Goal: Information Seeking & Learning: Learn about a topic

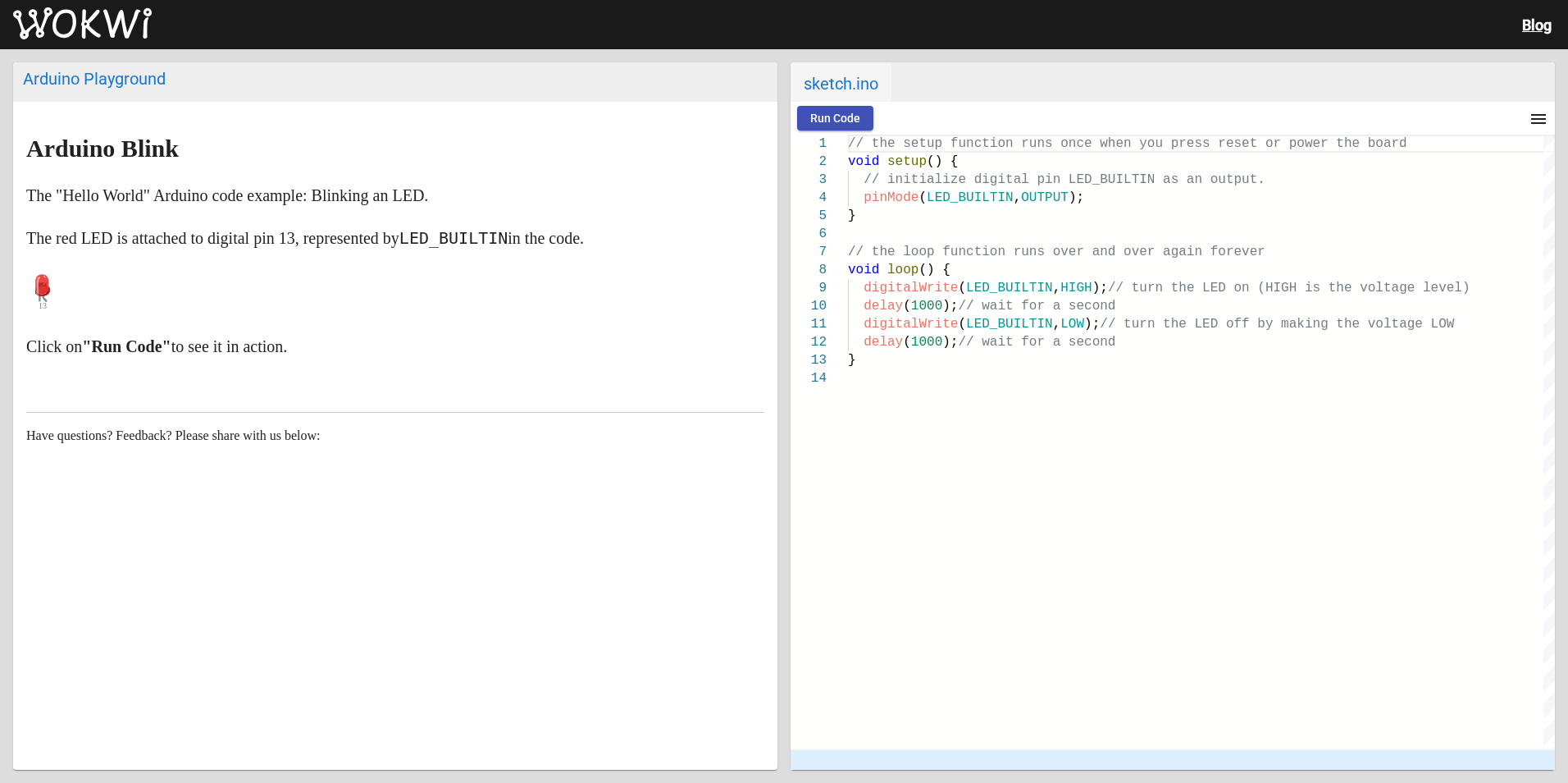
click at [59, 8] on img at bounding box center [82, 24] width 139 height 33
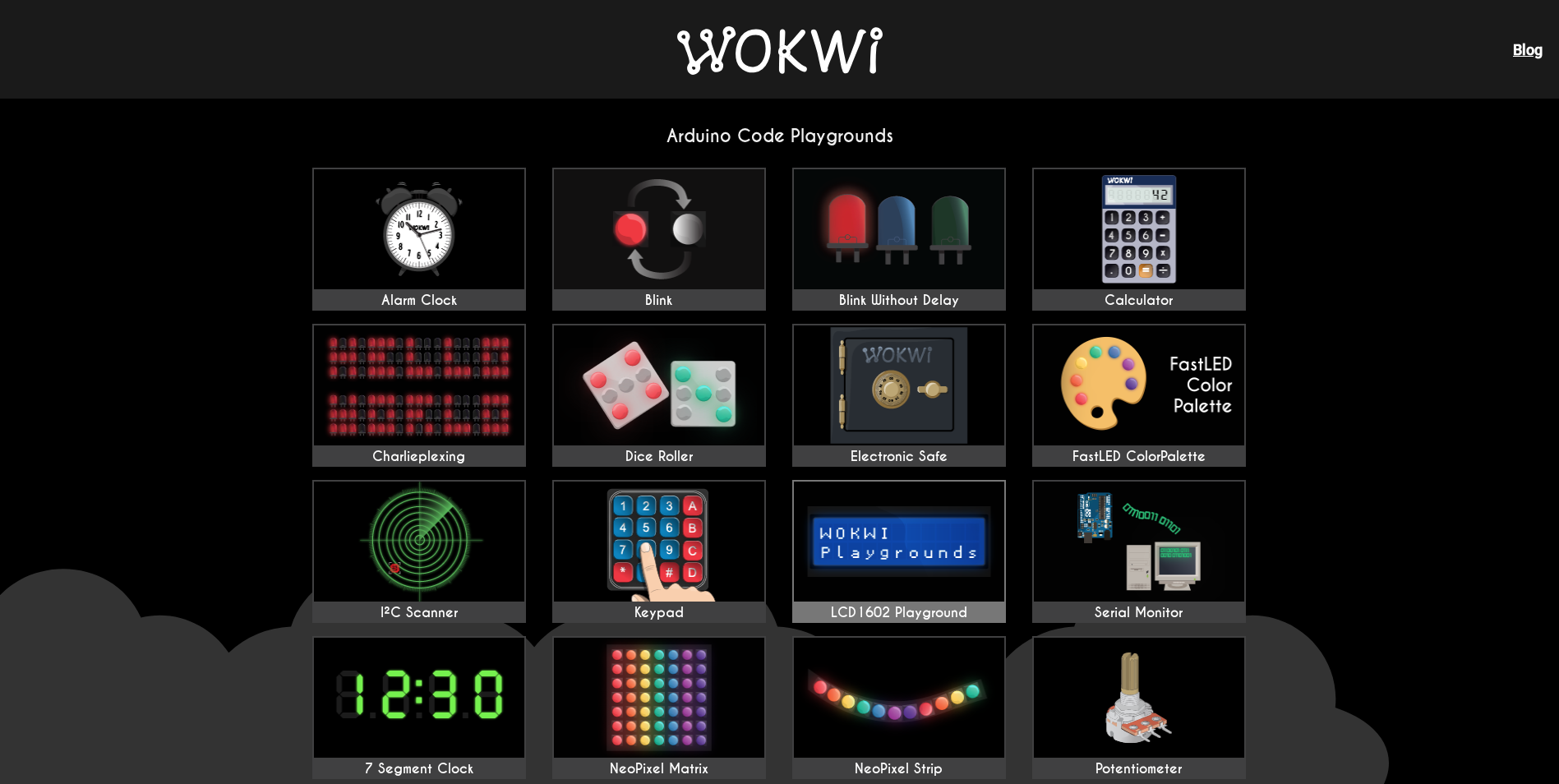
click at [935, 508] on img at bounding box center [899, 541] width 211 height 120
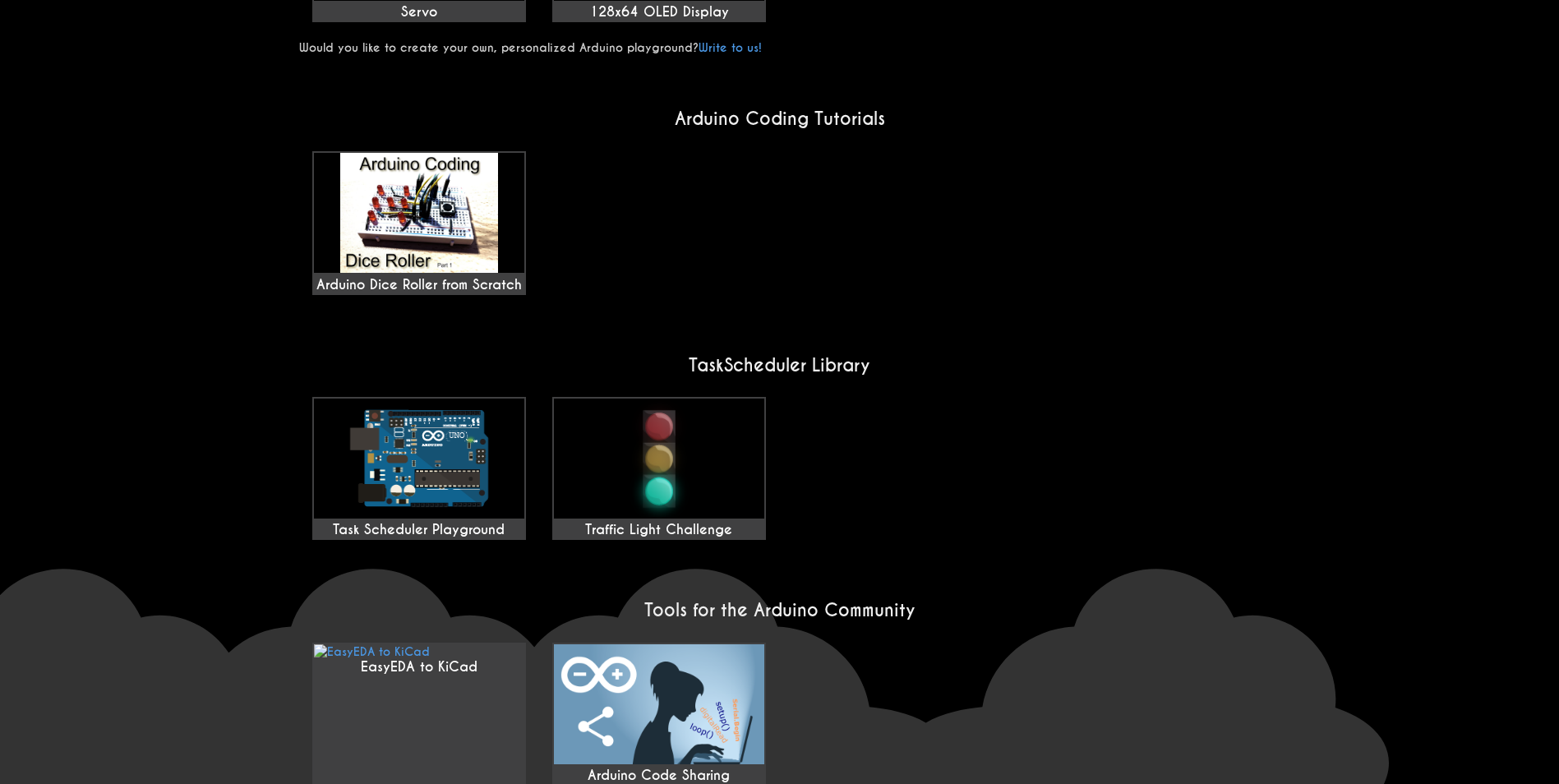
scroll to position [1151, 0]
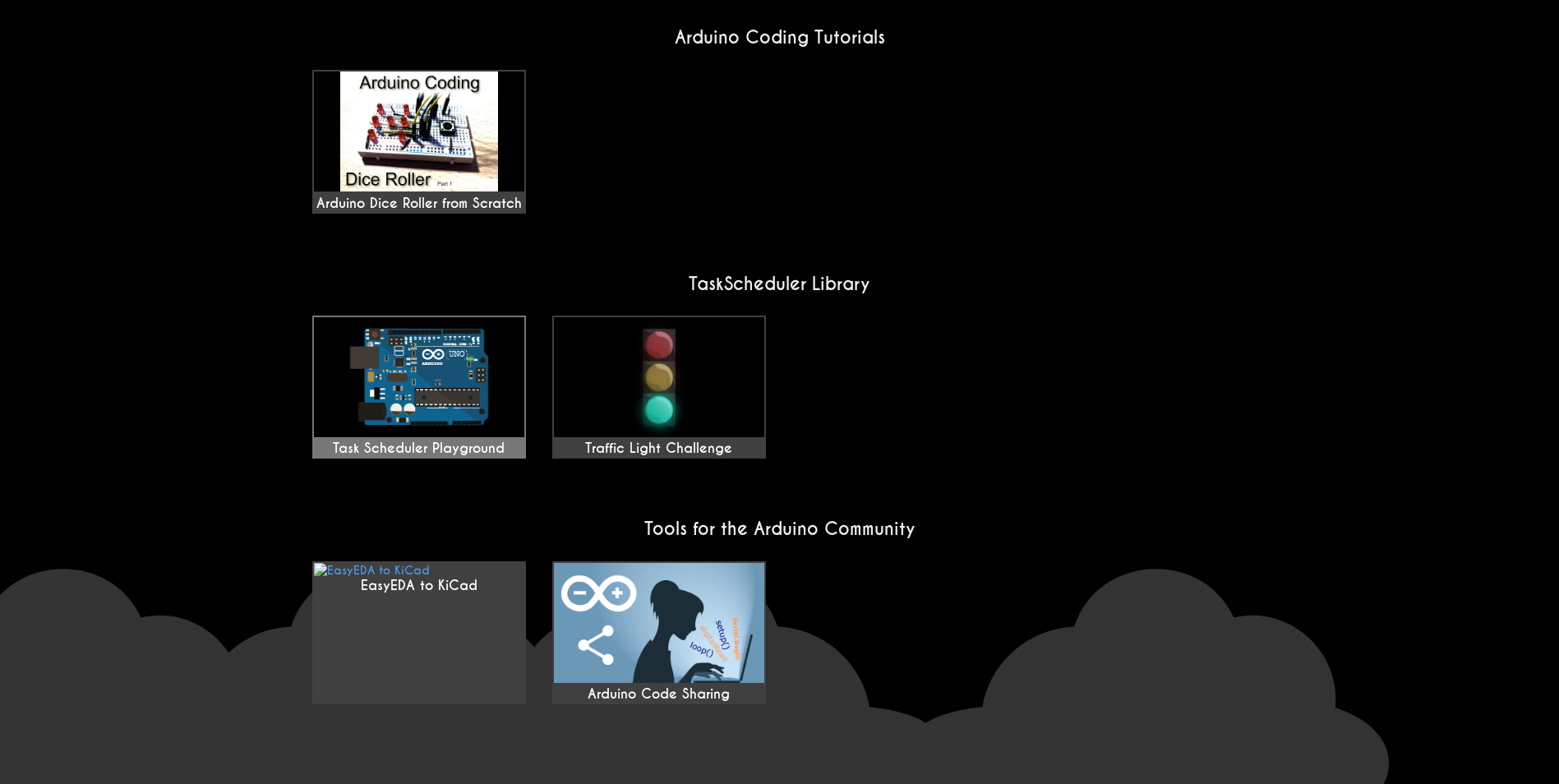
click at [433, 366] on img at bounding box center [419, 377] width 211 height 120
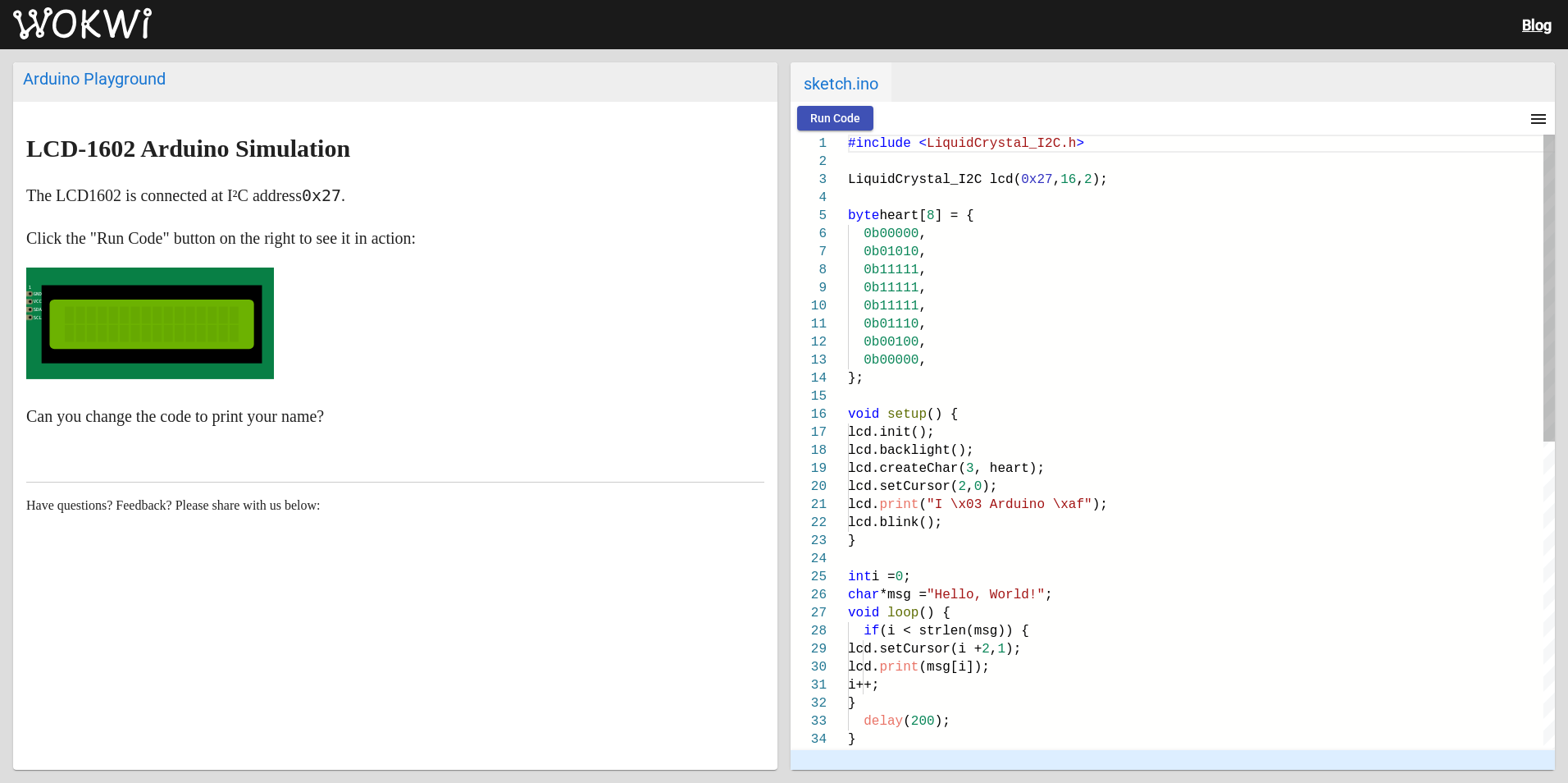
type textarea "0b01110, 0b00100, 0b00000, }; void setup() { lcd.init(); lcd.backlight(); lcd.c…"
click at [1116, 390] on div at bounding box center [1201, 396] width 707 height 18
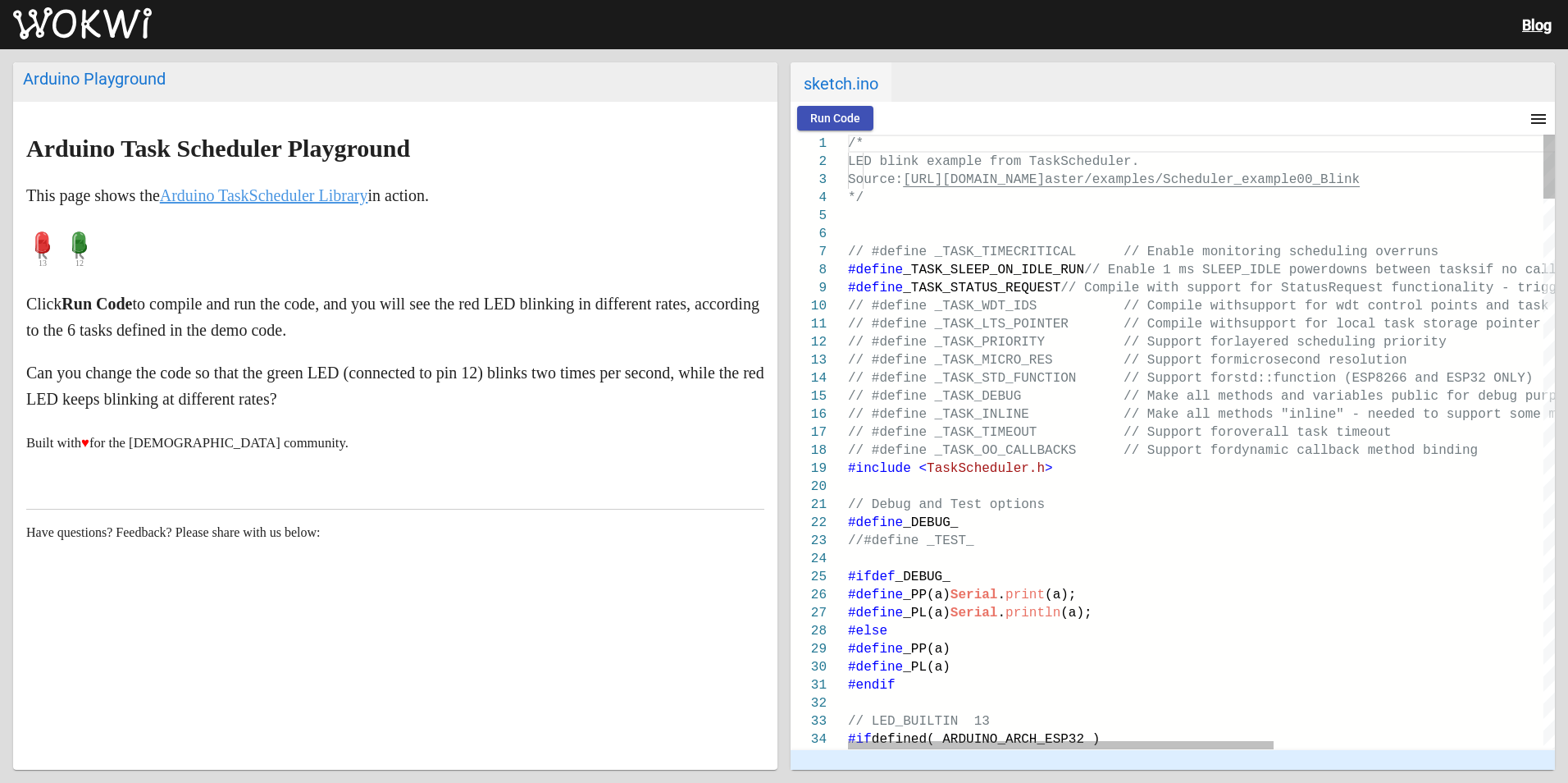
type textarea "esolution // #define _TASK_STD_FUNCTION // Support for std::function (ESP8266 a…"
click at [1162, 460] on div "#include < TaskScheduler.h >" at bounding box center [1425, 468] width 1154 height 18
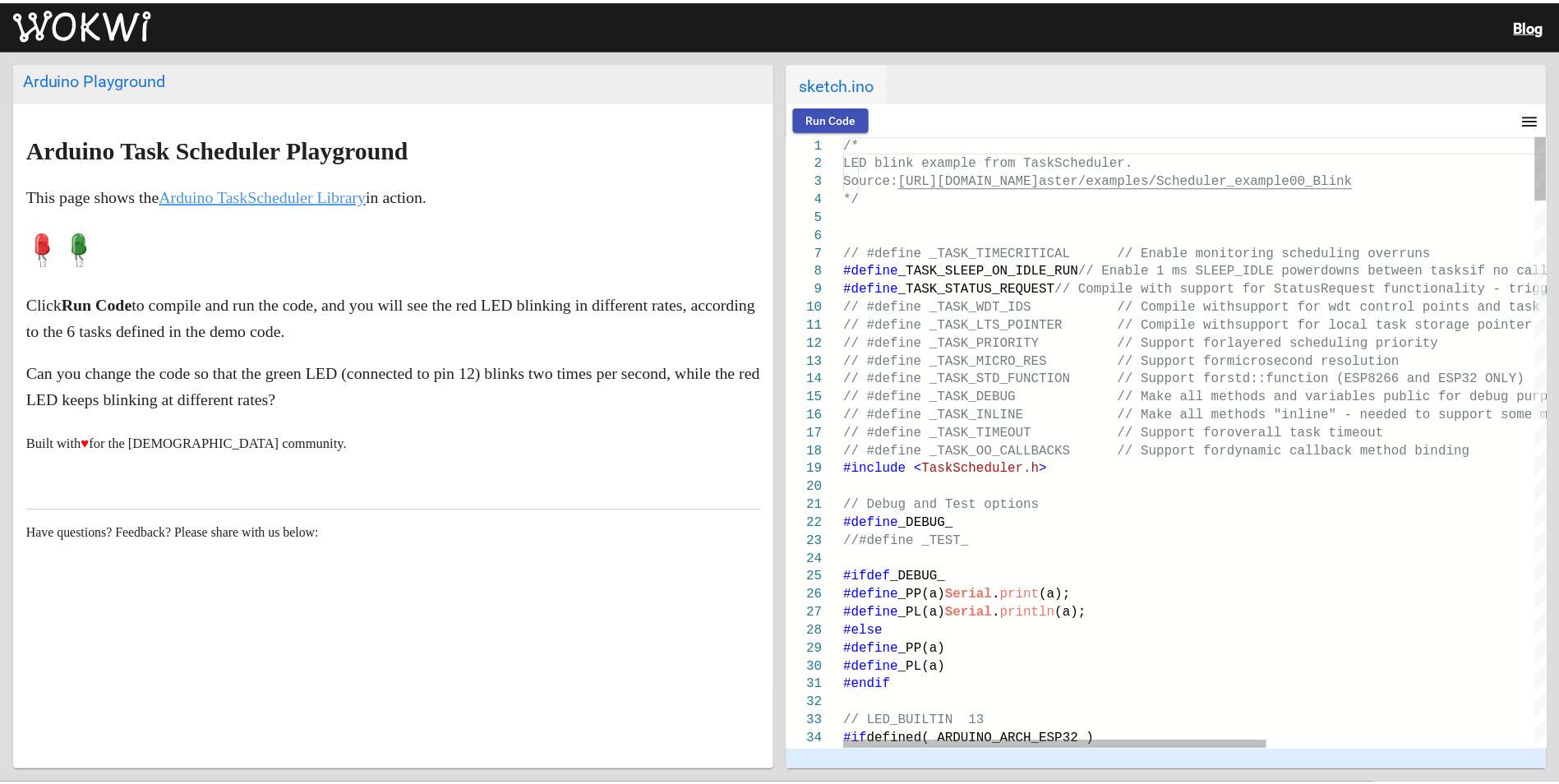
scroll to position [0, 910]
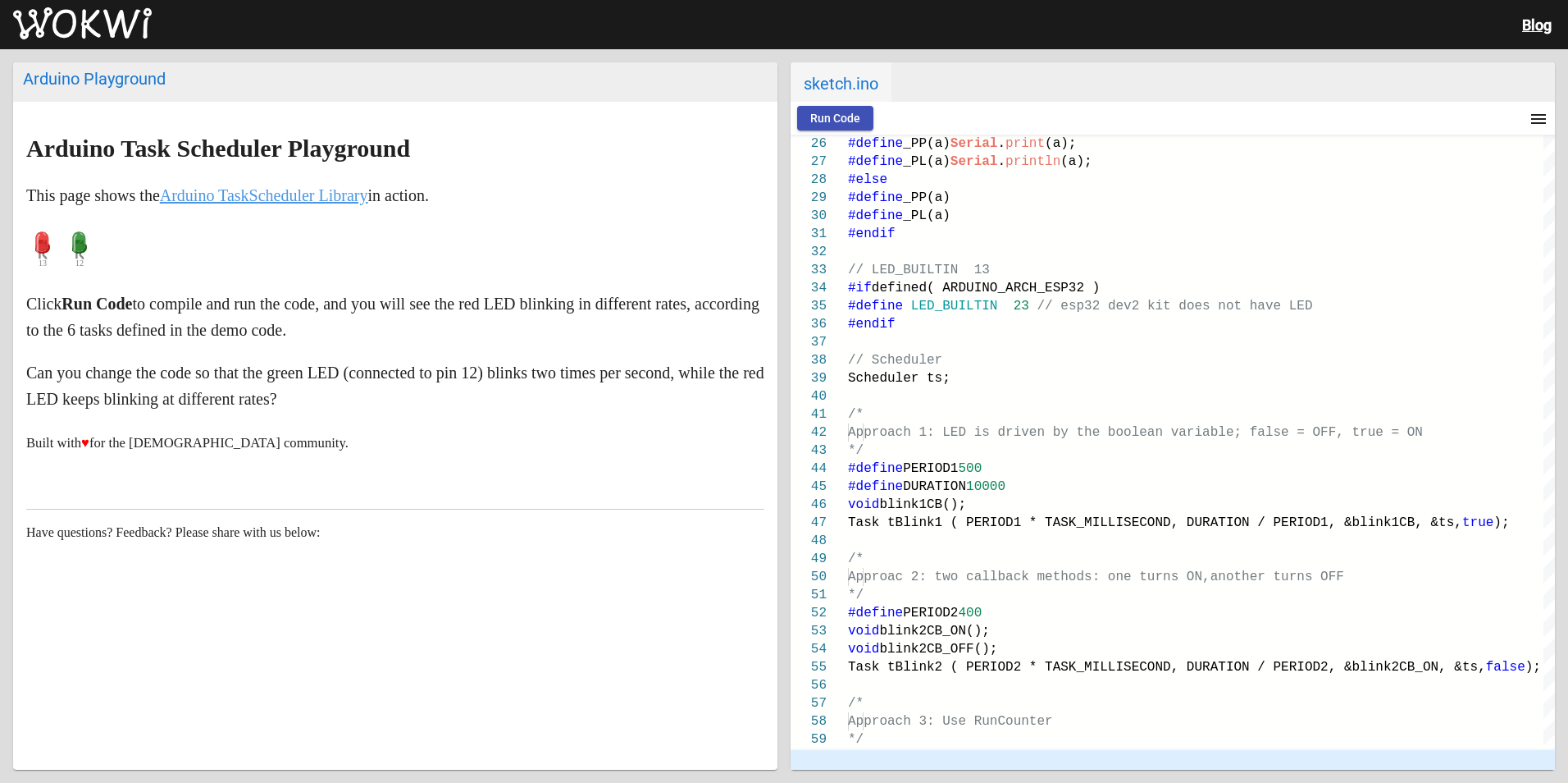
click at [809, 124] on button "Run Code" at bounding box center [835, 117] width 76 height 24
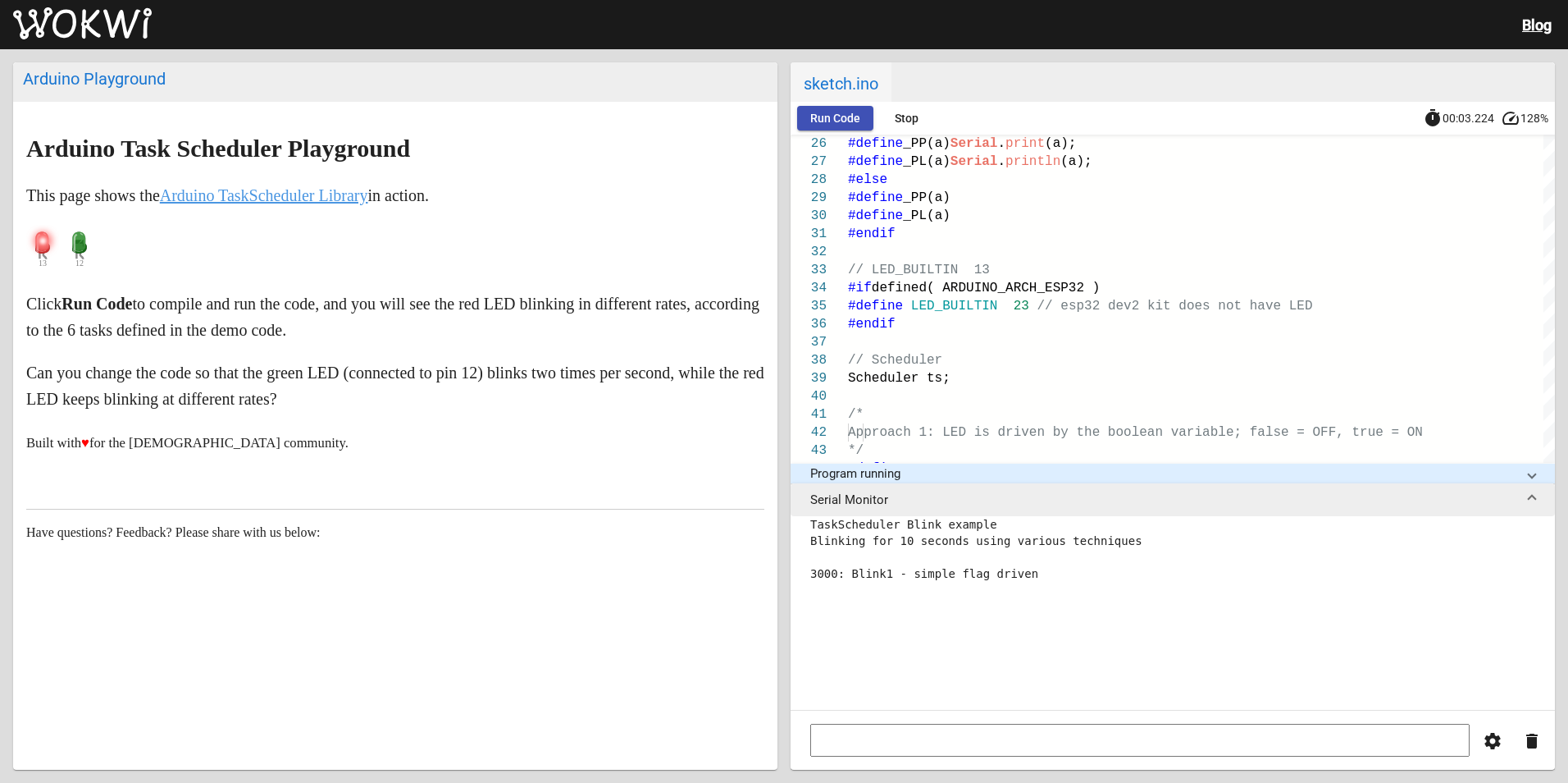
click at [901, 116] on span "Stop" at bounding box center [907, 117] width 23 height 13
click at [61, 27] on img at bounding box center [82, 24] width 139 height 33
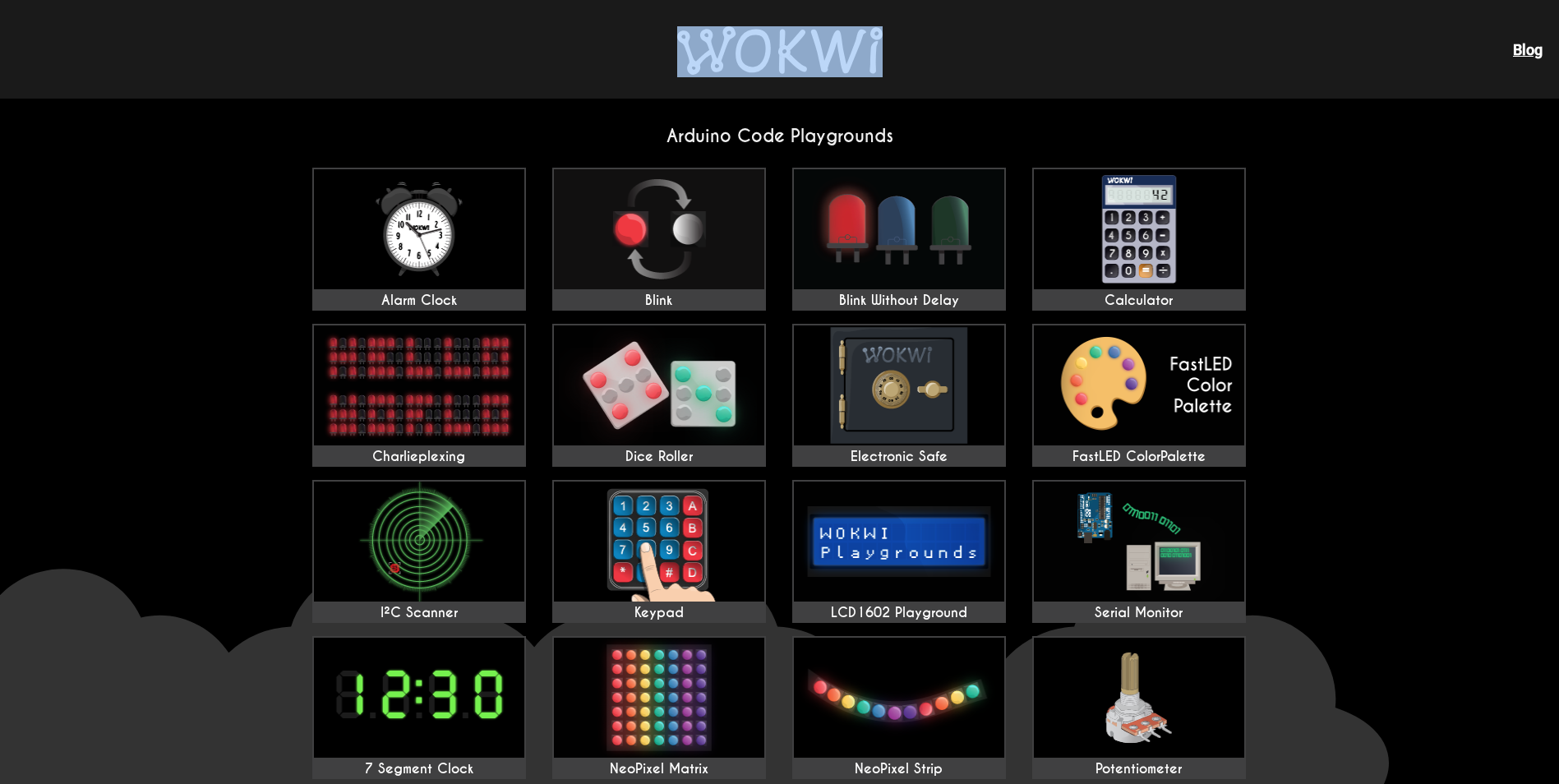
drag, startPoint x: 899, startPoint y: 56, endPoint x: 695, endPoint y: 56, distance: 204.0
click at [695, 56] on div "Blog" at bounding box center [780, 49] width 1559 height 99
copy div
